Goal: Task Accomplishment & Management: Manage account settings

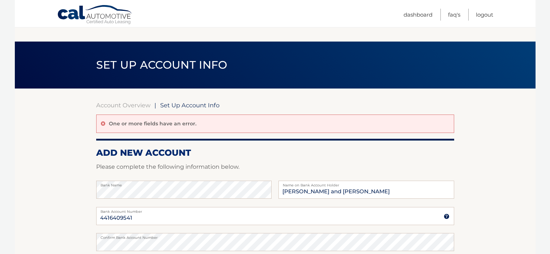
scroll to position [99, 0]
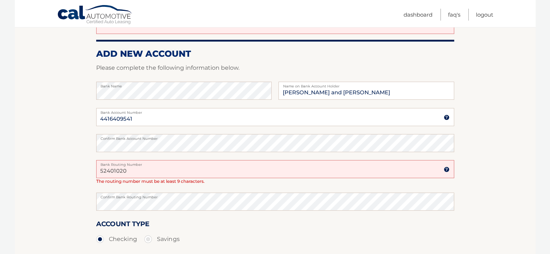
drag, startPoint x: 130, startPoint y: 172, endPoint x: 75, endPoint y: 163, distance: 56.4
click at [75, 163] on section "Account Overview | Set Up Account Info One or more fields have an error. ADD NE…" at bounding box center [275, 143] width 521 height 306
type input "031201360"
click at [90, 200] on section "Account Overview | Set Up Account Info One or more fields have an error. ADD NE…" at bounding box center [275, 143] width 521 height 306
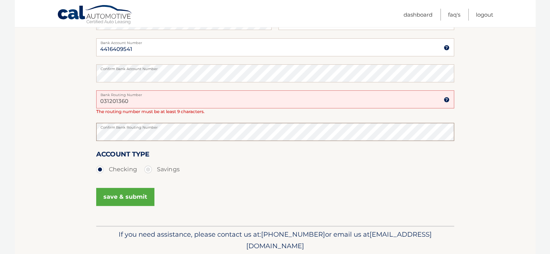
scroll to position [191, 0]
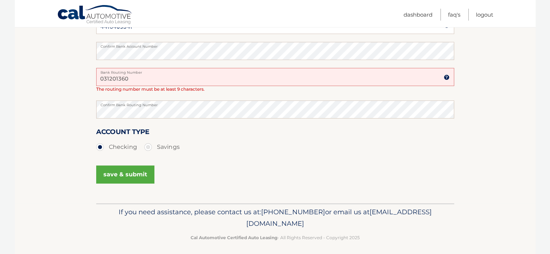
click at [127, 173] on button "save & submit" at bounding box center [125, 175] width 58 height 18
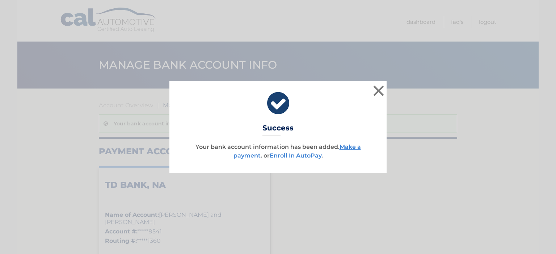
click at [292, 153] on link "Enroll In AutoPay" at bounding box center [296, 155] width 52 height 7
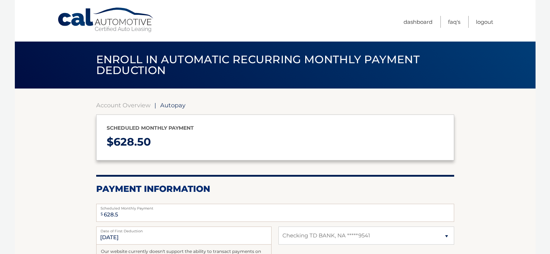
select select "YzJjMTMxZDMtMzAzYy00YjA3LWI4ZjEtODNkMzBhN2MxN2Y5"
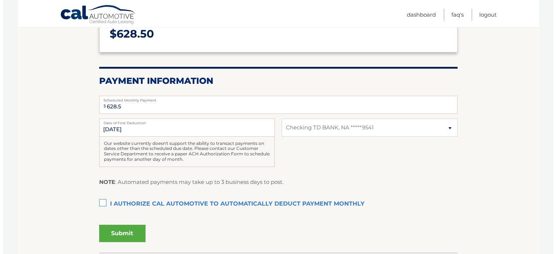
scroll to position [117, 0]
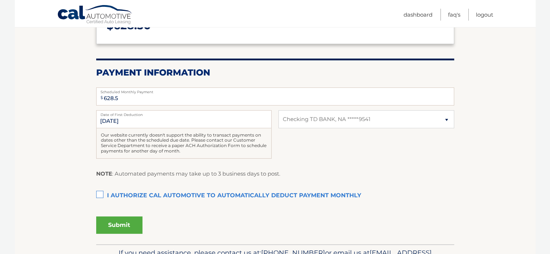
click at [97, 195] on label "I authorize cal automotive to automatically deduct payment monthly This checkbo…" at bounding box center [275, 196] width 358 height 14
click at [0, 0] on input "I authorize cal automotive to automatically deduct payment monthly This checkbo…" at bounding box center [0, 0] width 0 height 0
click at [113, 222] on button "Submit" at bounding box center [119, 225] width 46 height 17
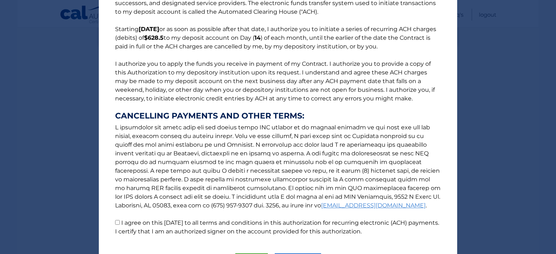
scroll to position [87, 0]
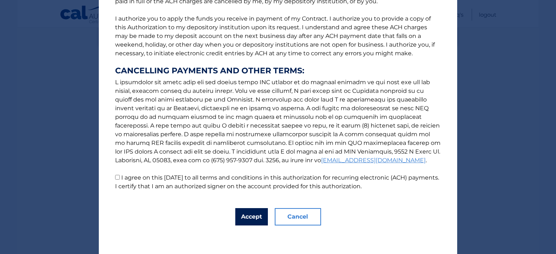
click at [248, 216] on button "Accept" at bounding box center [251, 216] width 33 height 17
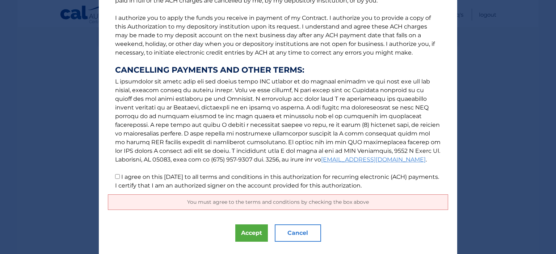
scroll to position [104, 0]
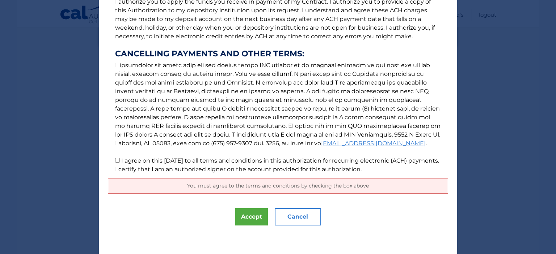
click at [115, 161] on input "I agree on this 09/02/2025 to all terms and conditions in this authorization fo…" at bounding box center [117, 160] width 5 height 5
checkbox input "true"
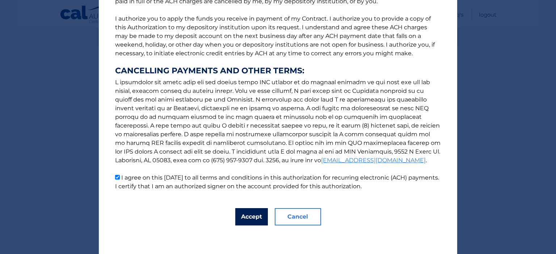
click at [251, 216] on button "Accept" at bounding box center [251, 216] width 33 height 17
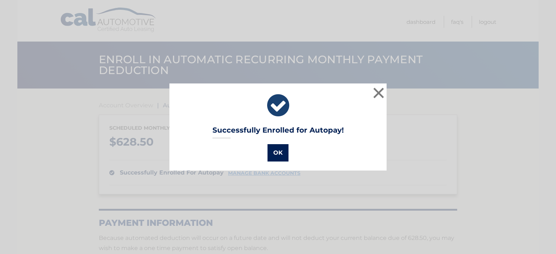
click at [275, 149] on button "OK" at bounding box center [277, 152] width 21 height 17
